Goal: Transaction & Acquisition: Purchase product/service

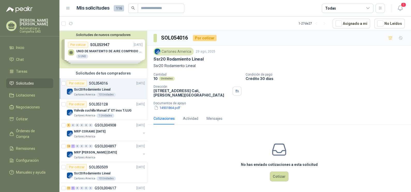
click at [194, 166] on div "No has enviado cotizaciones a esta solicitud Cotizar" at bounding box center [279, 161] width 264 height 66
click at [397, 5] on icon "button" at bounding box center [400, 8] width 6 height 6
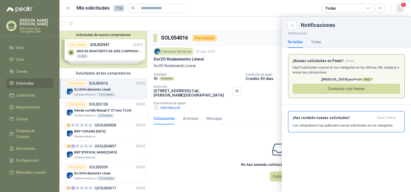
click at [397, 5] on icon "button" at bounding box center [400, 8] width 6 height 6
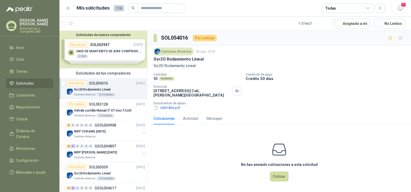
click at [187, 155] on div "No has enviado cotizaciones a esta solicitud Cotizar" at bounding box center [279, 161] width 264 height 66
click at [94, 87] on div "Ssr20 Rodamiento Lineal" at bounding box center [109, 89] width 71 height 6
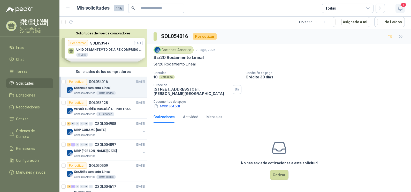
click at [404, 8] on button "1" at bounding box center [399, 8] width 9 height 9
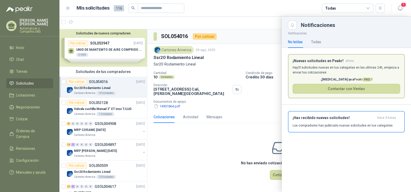
click at [203, 149] on div at bounding box center [235, 104] width 352 height 175
